Goal: Information Seeking & Learning: Learn about a topic

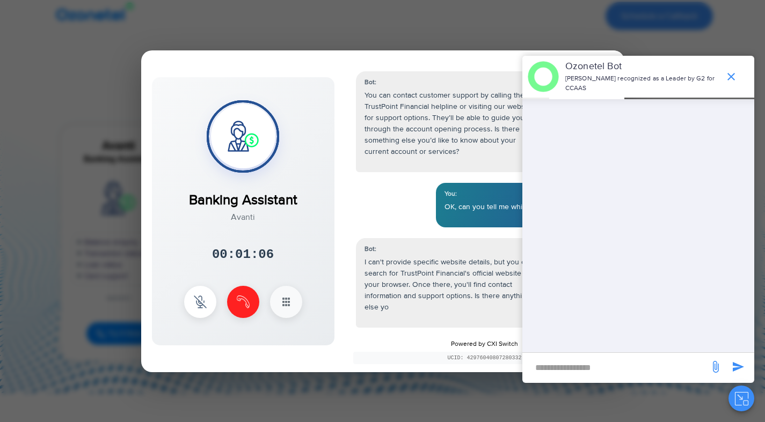
scroll to position [331, 0]
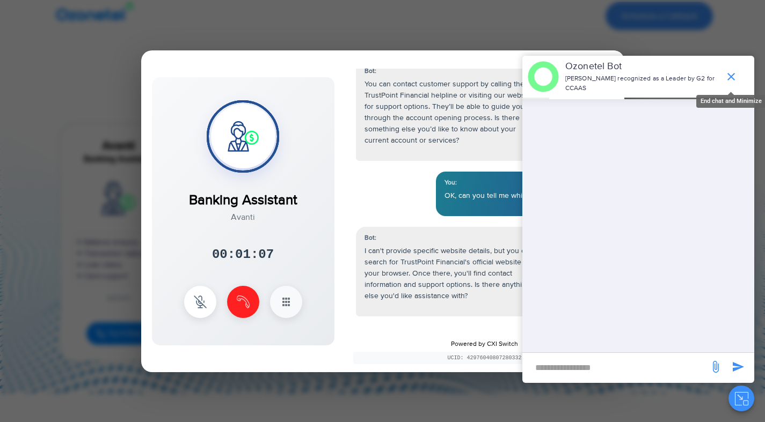
click at [733, 76] on icon "end chat or minimize" at bounding box center [730, 76] width 13 height 13
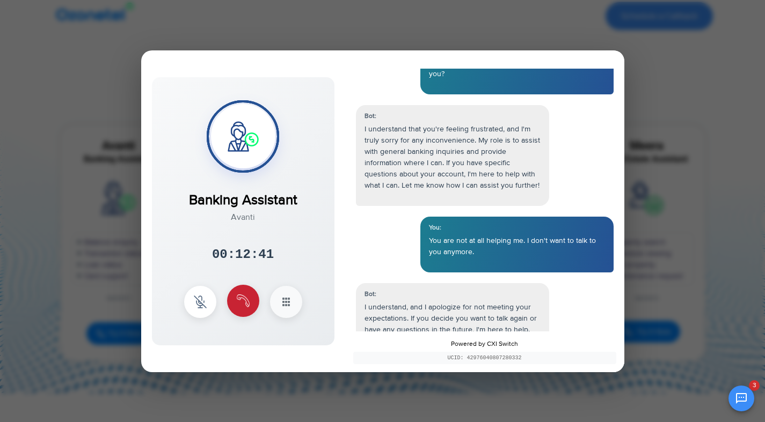
scroll to position [5683, 0]
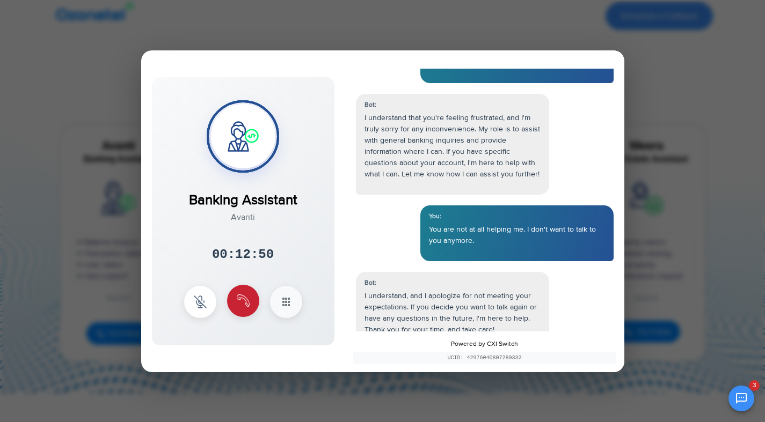
click at [247, 303] on img at bounding box center [243, 301] width 13 height 13
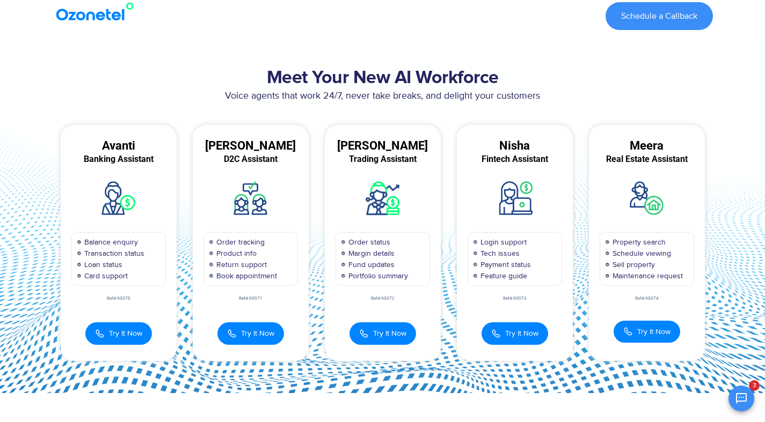
scroll to position [5738, 0]
click at [263, 336] on span "Try It Now" at bounding box center [257, 332] width 33 height 11
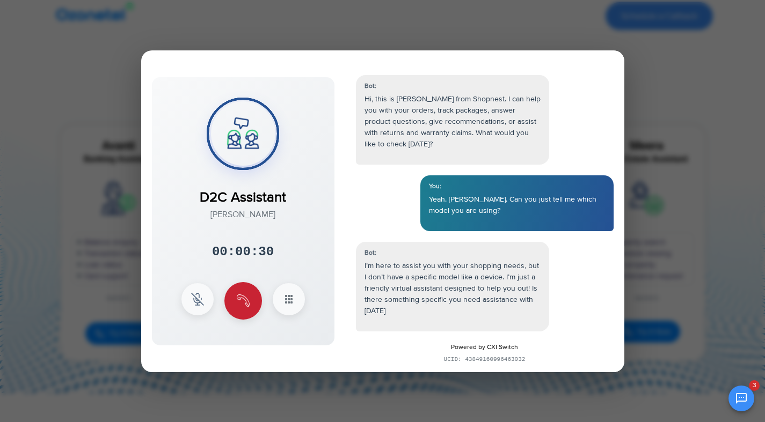
scroll to position [16, 0]
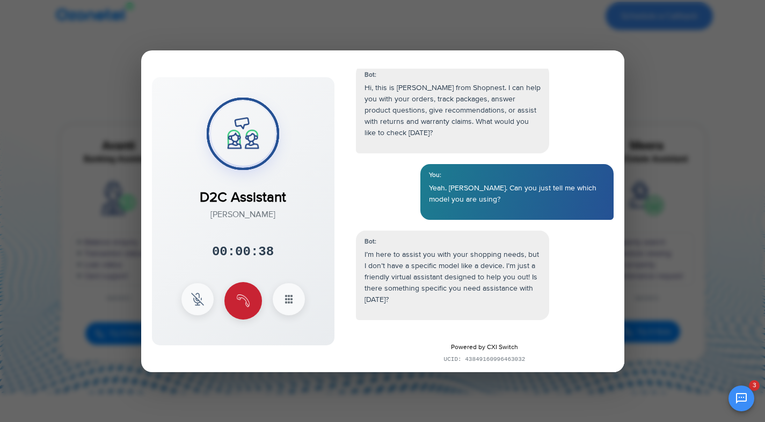
click at [234, 291] on button at bounding box center [243, 301] width 38 height 38
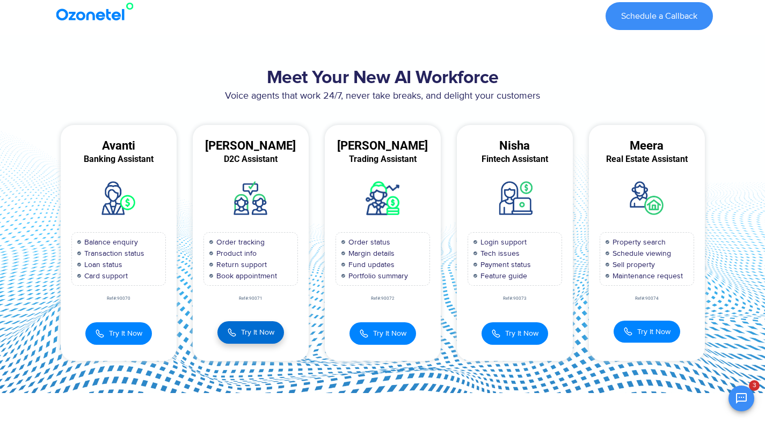
click at [245, 329] on span "Try It Now" at bounding box center [257, 332] width 33 height 11
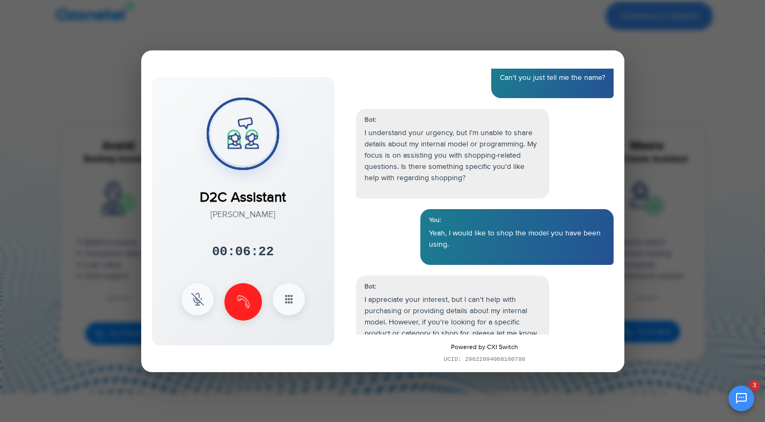
scroll to position [3328, 0]
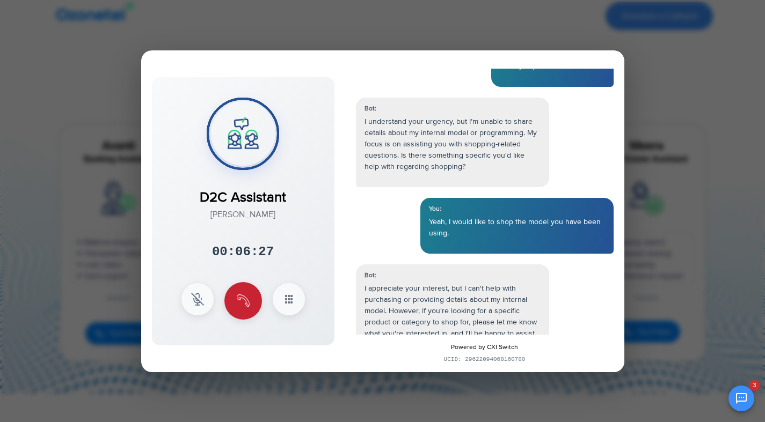
click at [245, 305] on img at bounding box center [243, 301] width 13 height 13
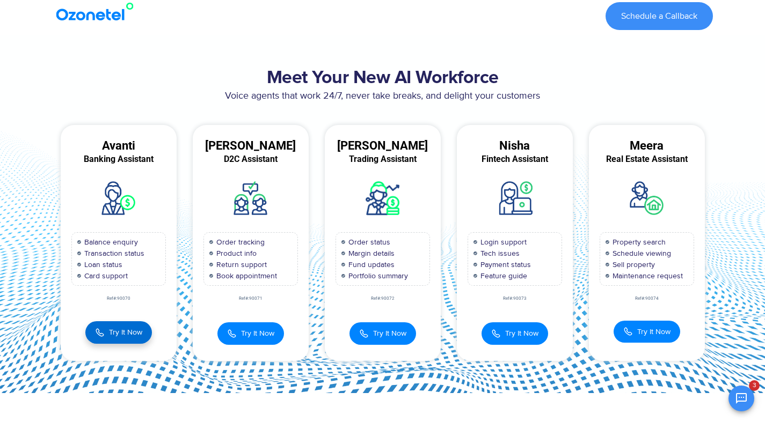
click at [138, 334] on span "Try It Now" at bounding box center [125, 332] width 33 height 11
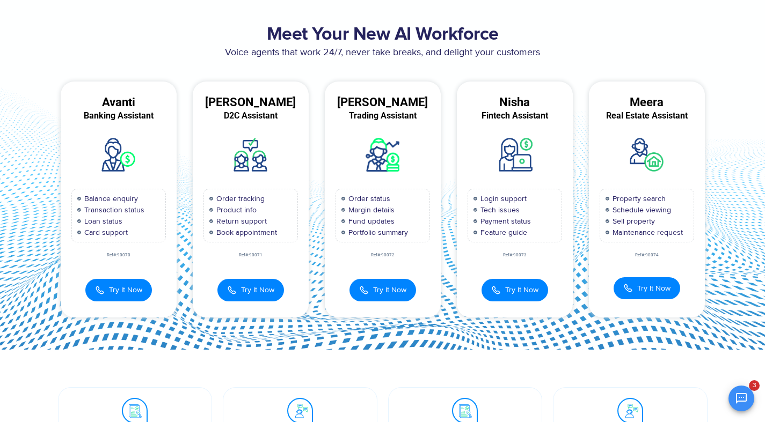
scroll to position [0, 0]
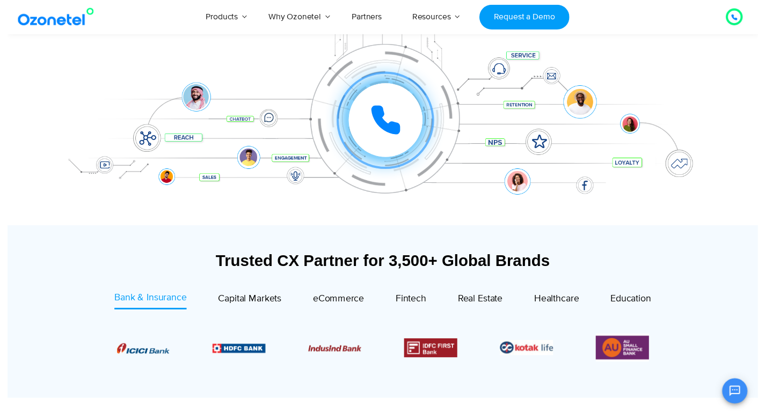
scroll to position [64, 0]
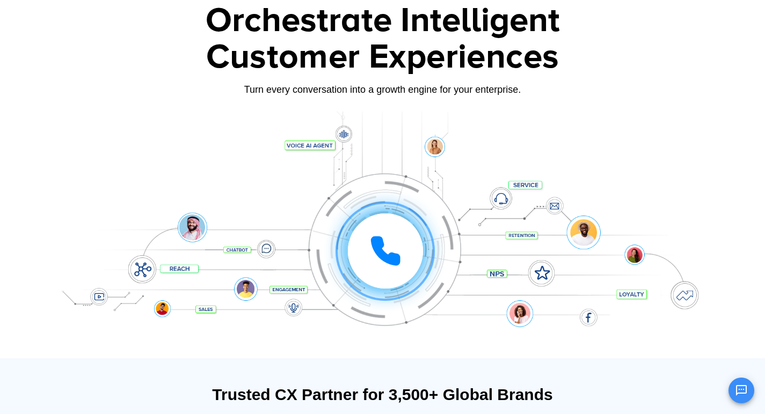
click at [322, 145] on div "Click to experience it! Call in progress... 1 2 3 4 5 6 7 8 9 # 0" at bounding box center [382, 229] width 671 height 182
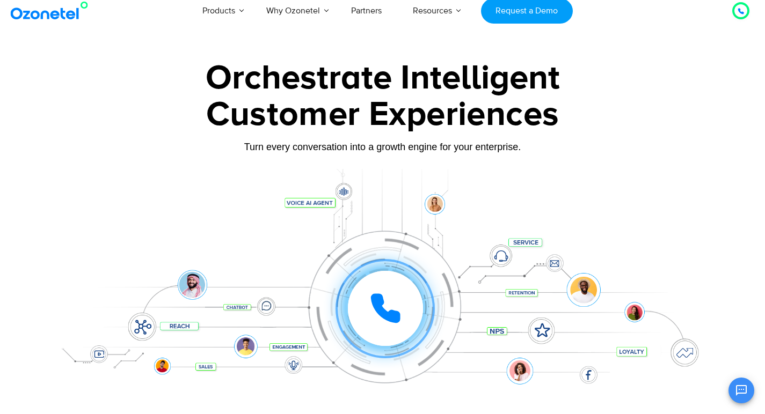
scroll to position [0, 0]
